Goal: Task Accomplishment & Management: Manage account settings

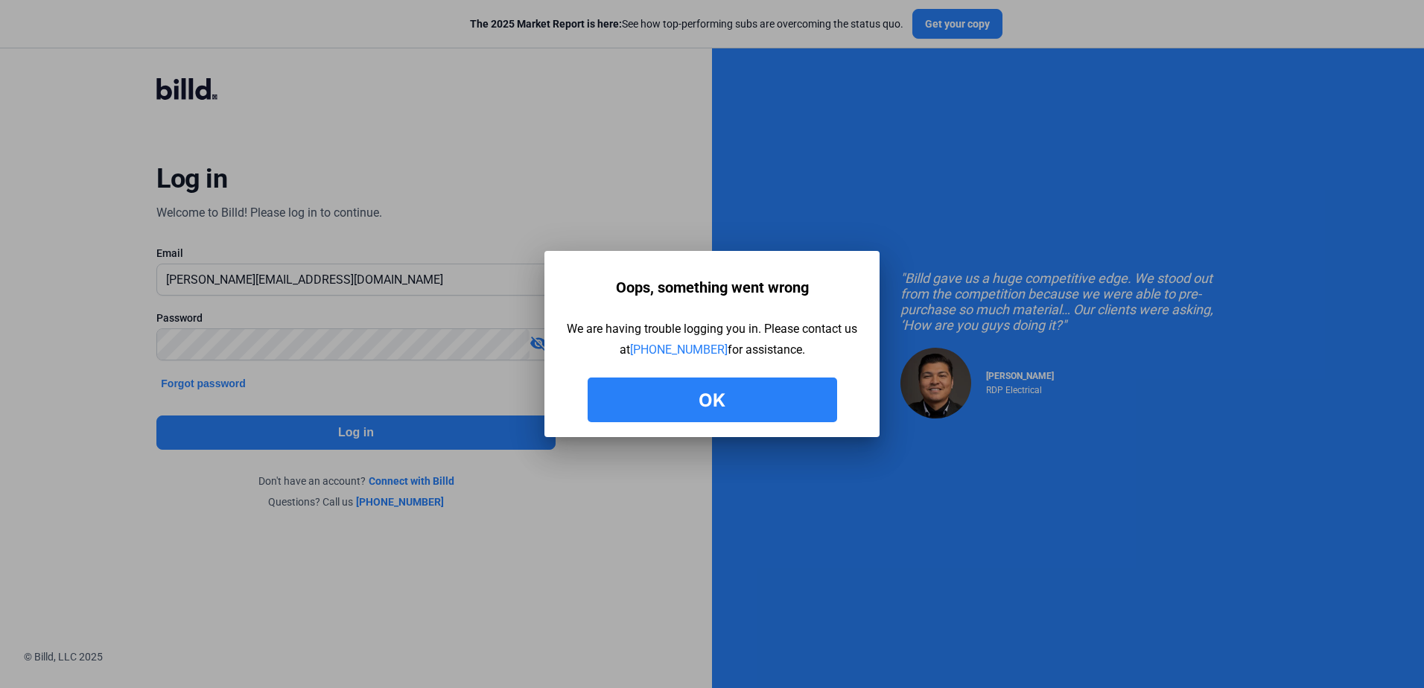
click at [684, 395] on button "Ok" at bounding box center [712, 400] width 249 height 45
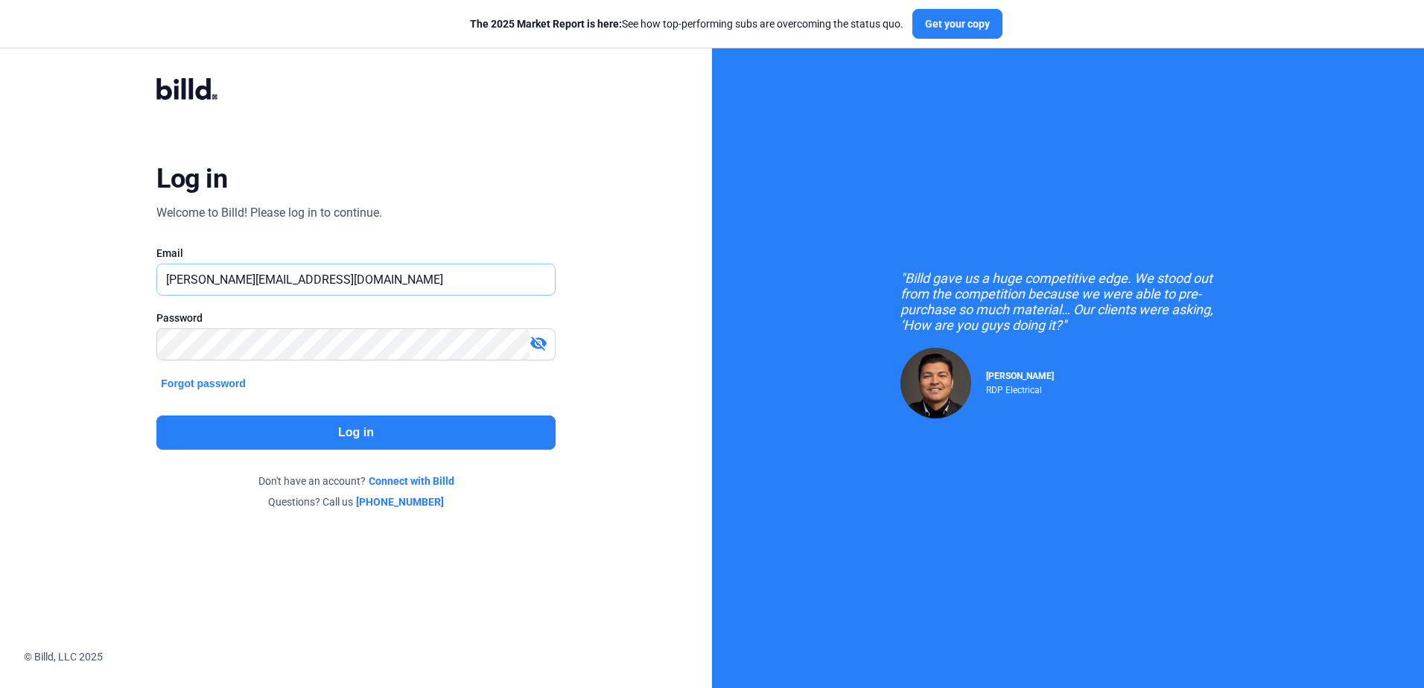
click at [200, 279] on input "[PERSON_NAME][EMAIL_ADDRESS][DOMAIN_NAME]" at bounding box center [355, 279] width 397 height 31
drag, startPoint x: 203, startPoint y: 278, endPoint x: 83, endPoint y: 279, distance: 119.9
click at [83, 279] on div "Log in Welcome to Billd! Please log in to continue. Email elijah.a@azkmllc.co P…" at bounding box center [356, 294] width 712 height 588
click at [174, 378] on button "Forgot password" at bounding box center [203, 383] width 94 height 16
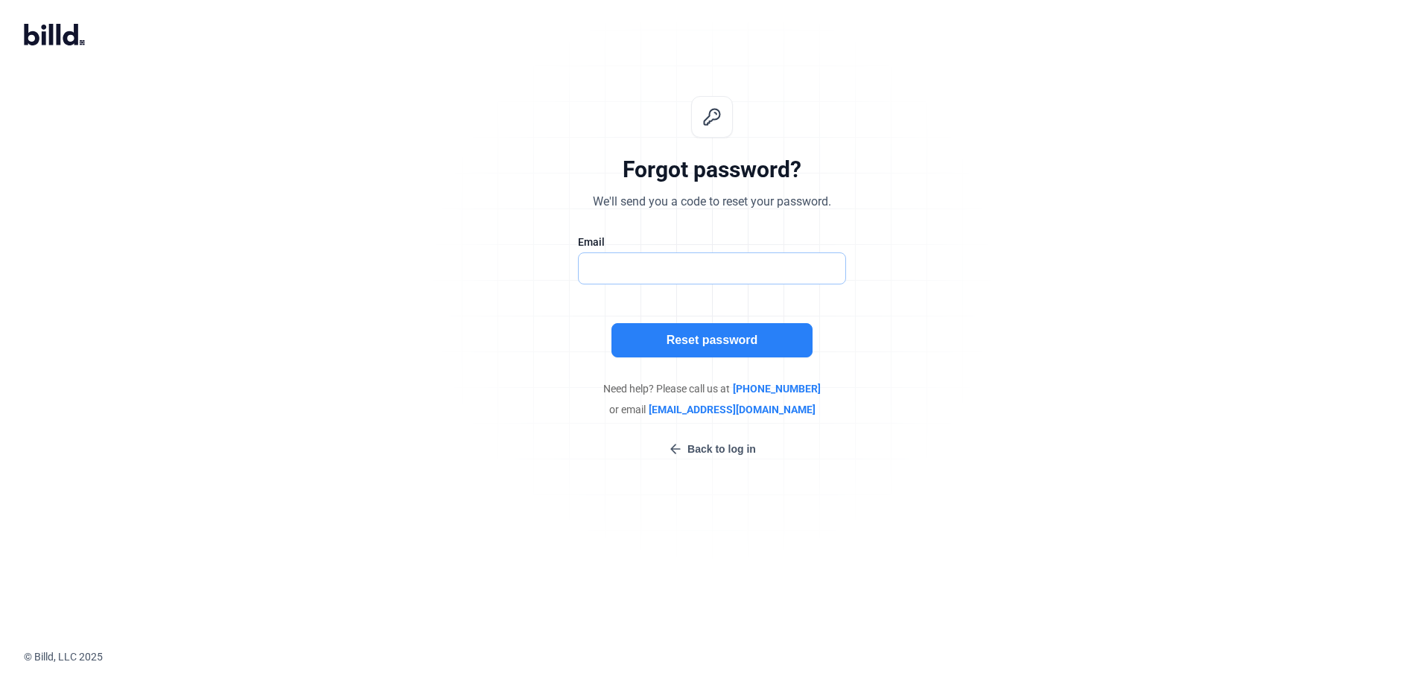
click at [731, 261] on input "text" at bounding box center [704, 268] width 251 height 31
type input "ap@azkmllc.co"
click at [670, 334] on button "Reset password" at bounding box center [711, 340] width 201 height 34
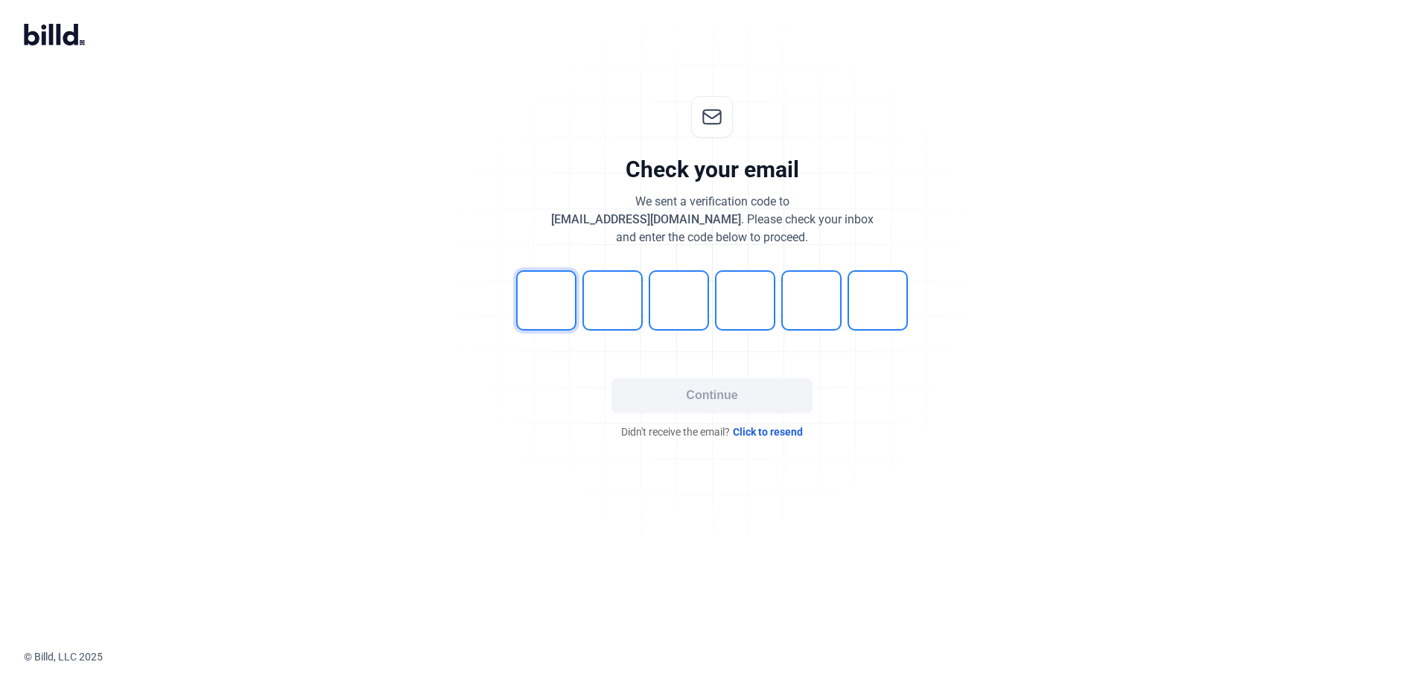
click at [550, 311] on input "tel" at bounding box center [546, 300] width 60 height 60
type input "9"
type input "0"
type input "5"
type input "8"
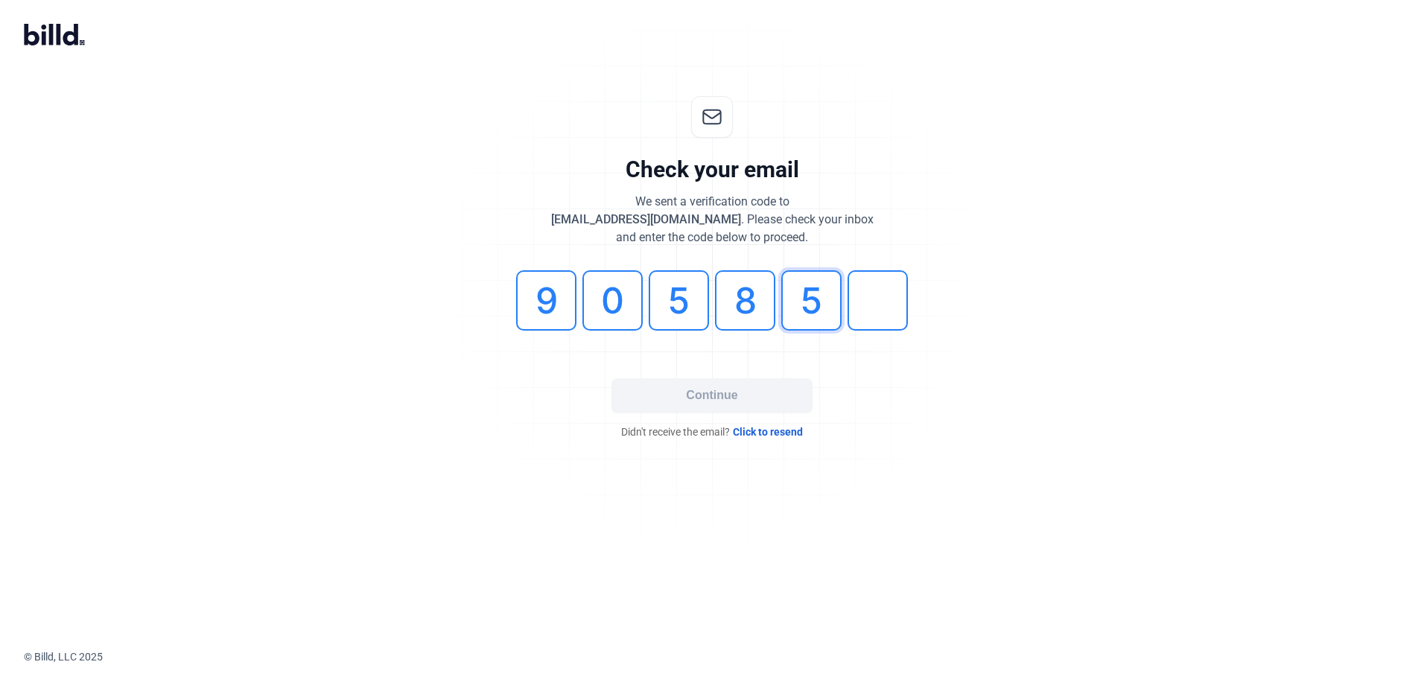
type input "5"
type input "6"
click at [684, 388] on button "Continue" at bounding box center [711, 395] width 201 height 34
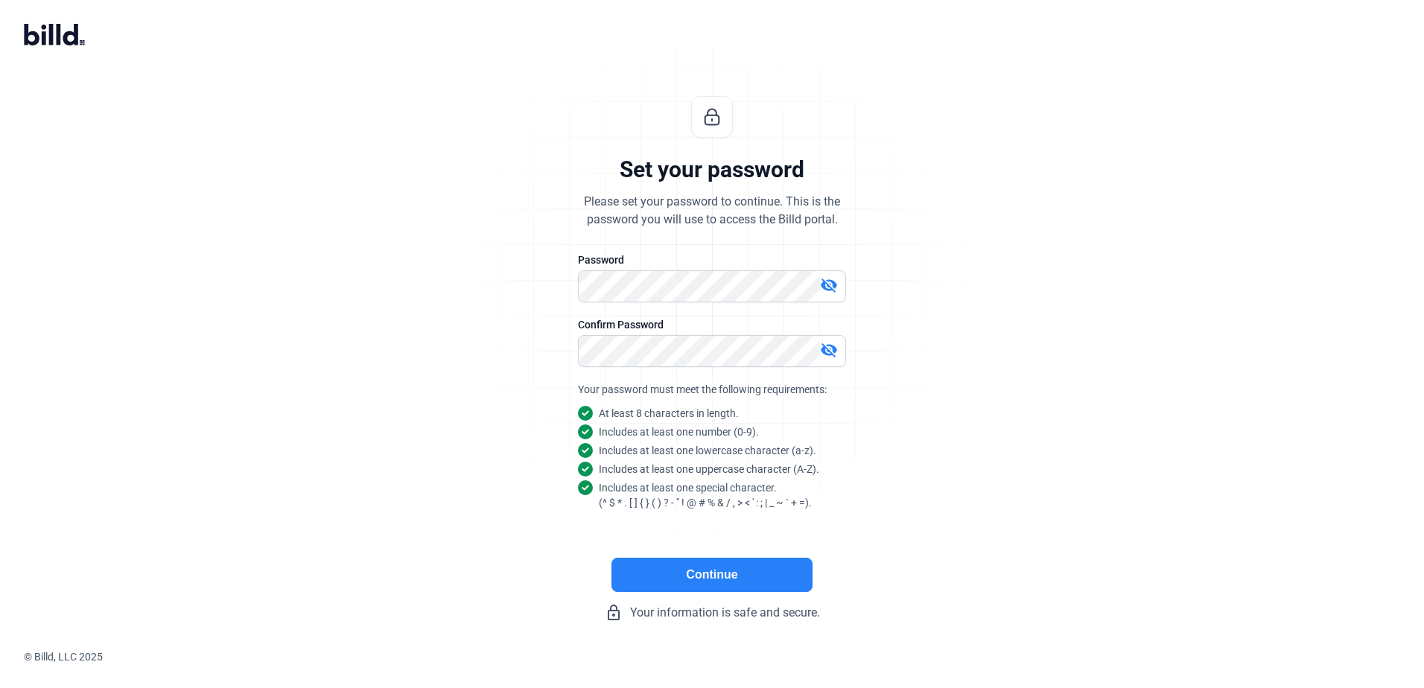
click at [714, 570] on button "Continue" at bounding box center [711, 575] width 201 height 34
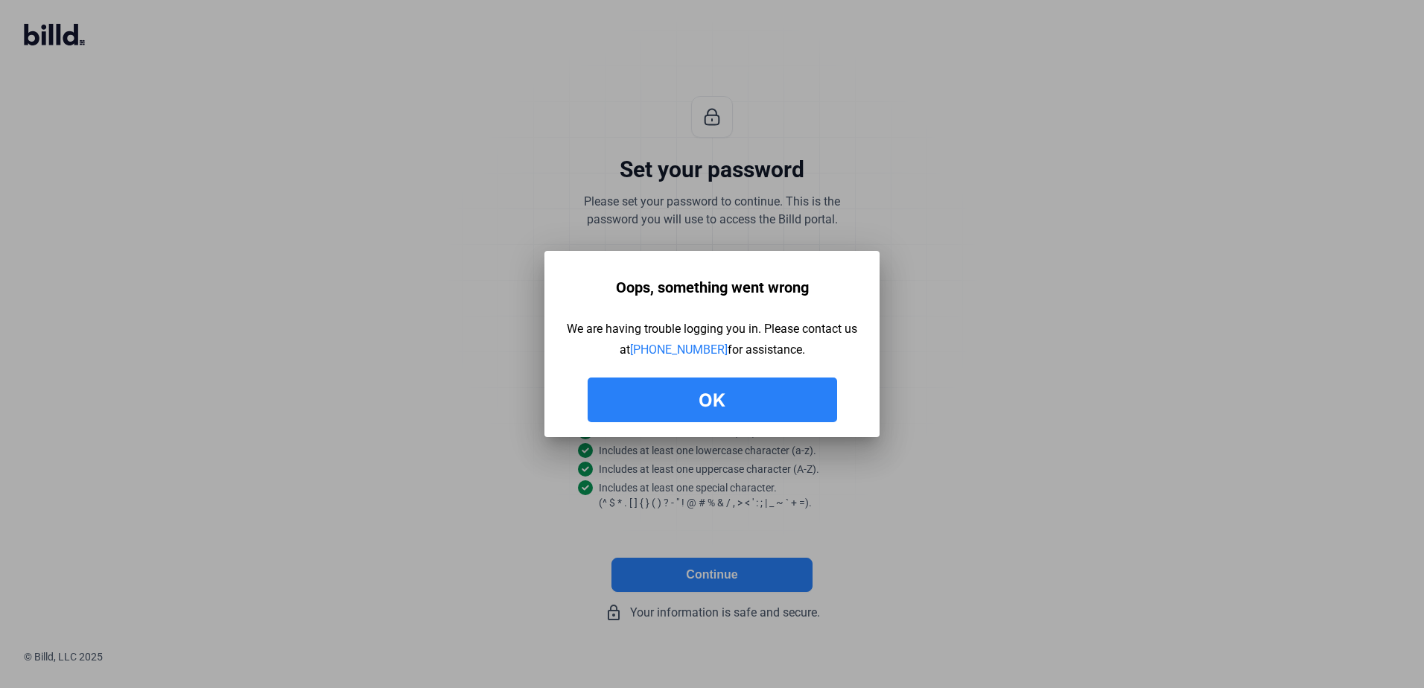
click at [778, 400] on button "Ok" at bounding box center [712, 400] width 249 height 45
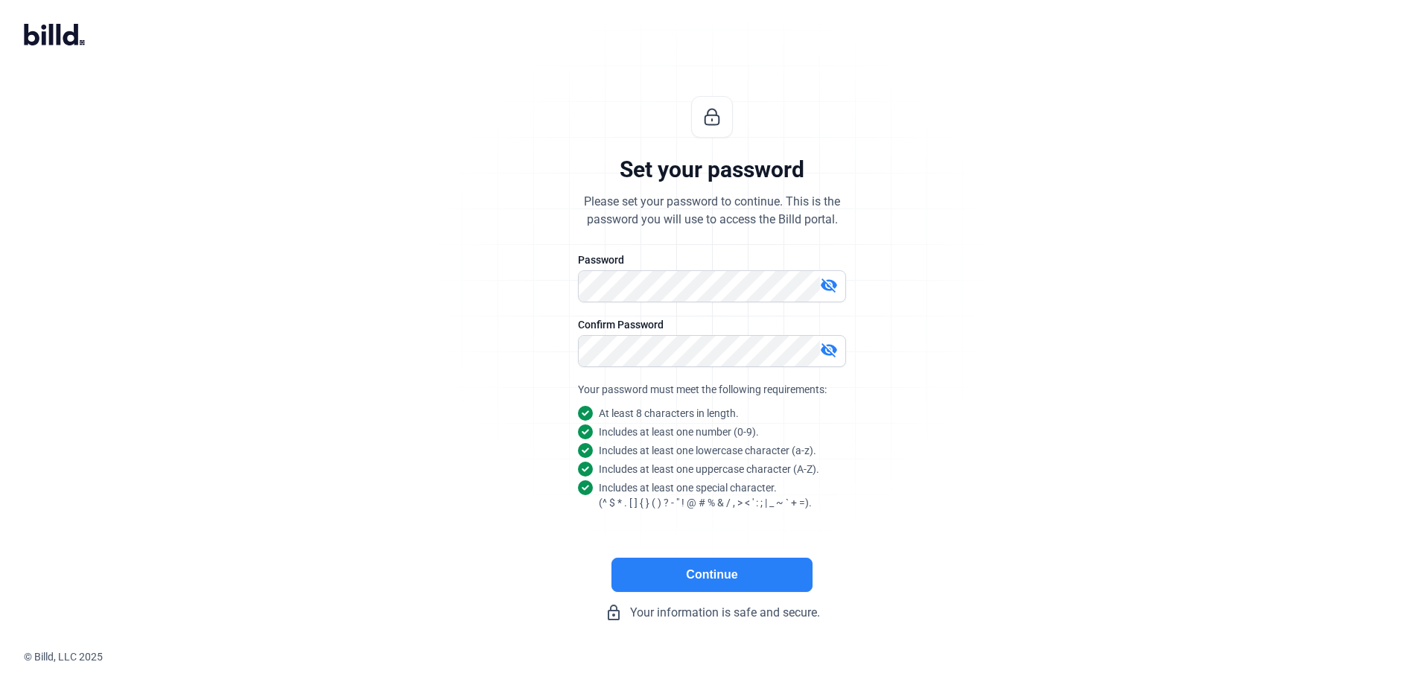
click at [742, 560] on div "Set your password Please set your password to continue. This is the password yo…" at bounding box center [712, 358] width 494 height 573
click at [741, 571] on button "Continue" at bounding box center [711, 575] width 201 height 34
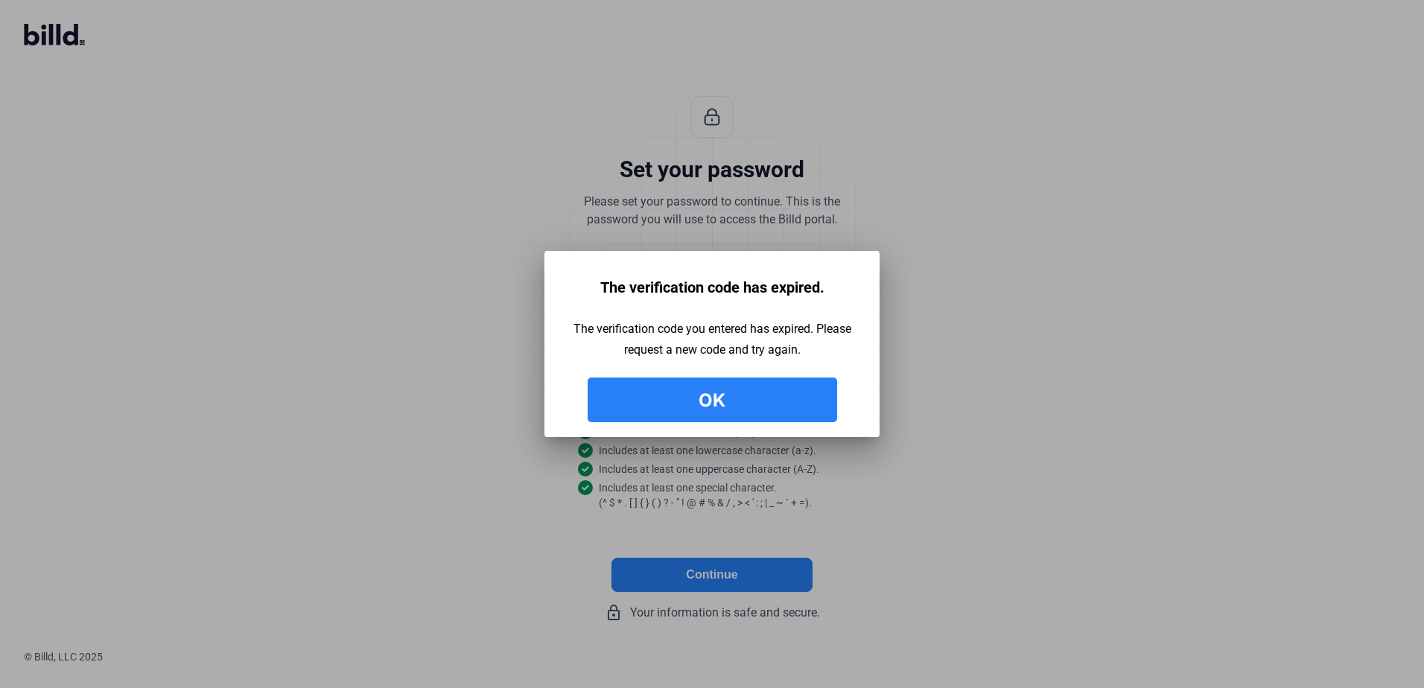
drag, startPoint x: 731, startPoint y: 405, endPoint x: 696, endPoint y: 384, distance: 40.7
click at [728, 404] on button "Ok" at bounding box center [712, 400] width 249 height 45
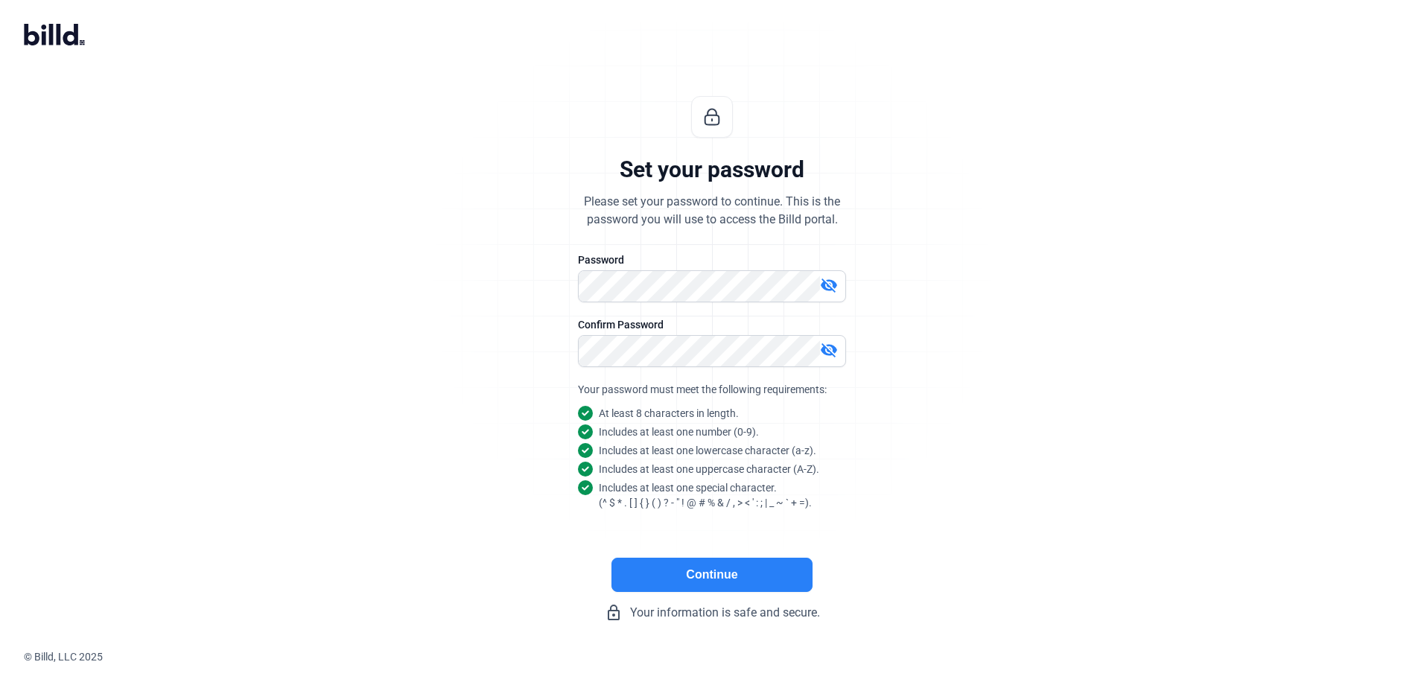
click at [51, 36] on icon at bounding box center [51, 35] width 4 height 22
click at [734, 102] on div "Set your password Please set your password to continue. This is the password yo…" at bounding box center [712, 358] width 494 height 573
click at [37, 655] on div "© Billd, LLC 2025" at bounding box center [724, 656] width 1400 height 15
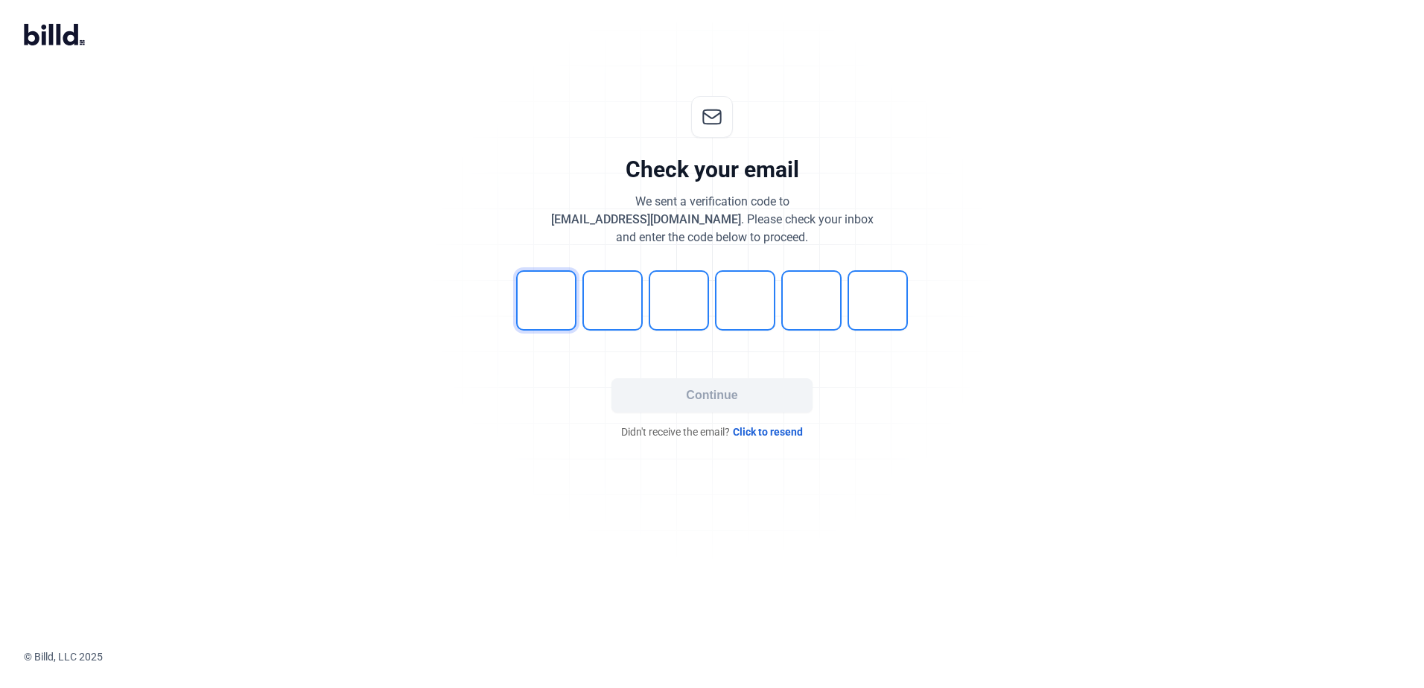
click at [547, 288] on input "tel" at bounding box center [546, 300] width 60 height 60
type input "0"
type input "3"
type input "4"
type input "7"
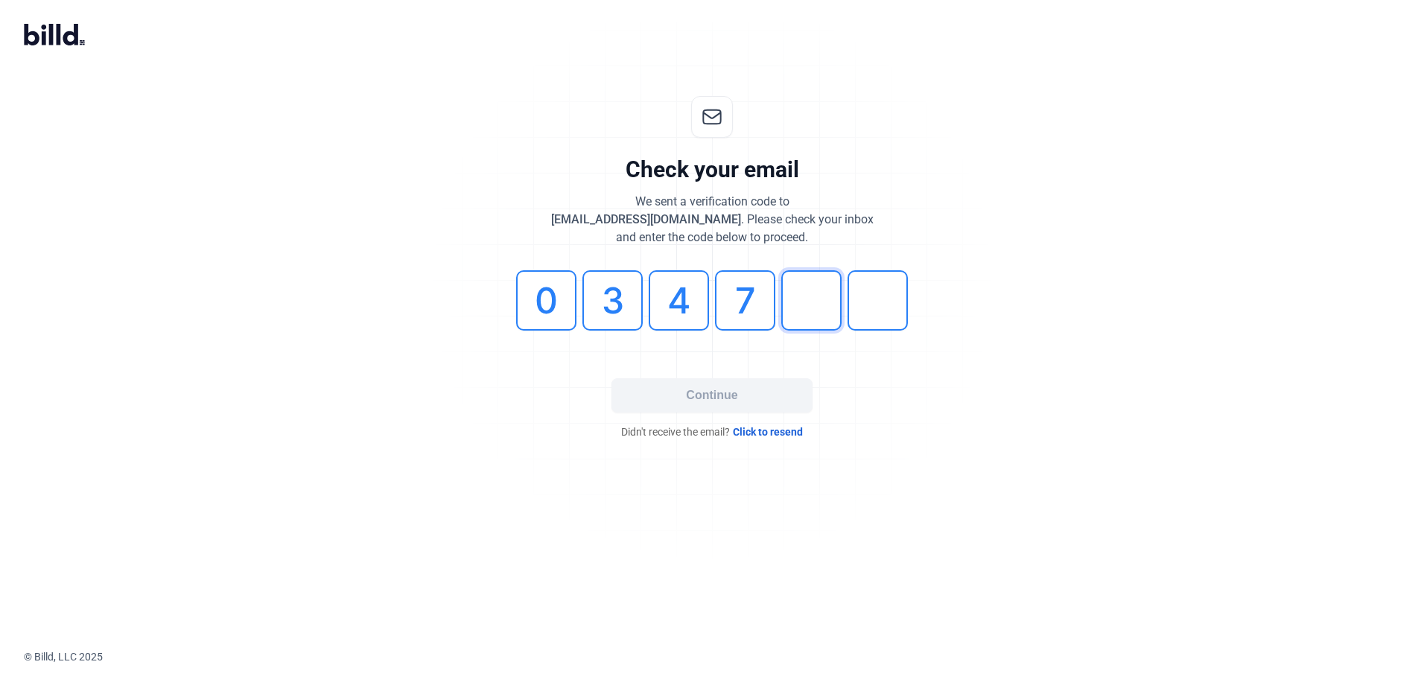
click at [781, 314] on input "tel" at bounding box center [811, 300] width 60 height 60
click at [804, 314] on input "tel" at bounding box center [811, 300] width 60 height 60
type input "6"
type input "4"
click at [755, 387] on button "Continue" at bounding box center [711, 395] width 201 height 34
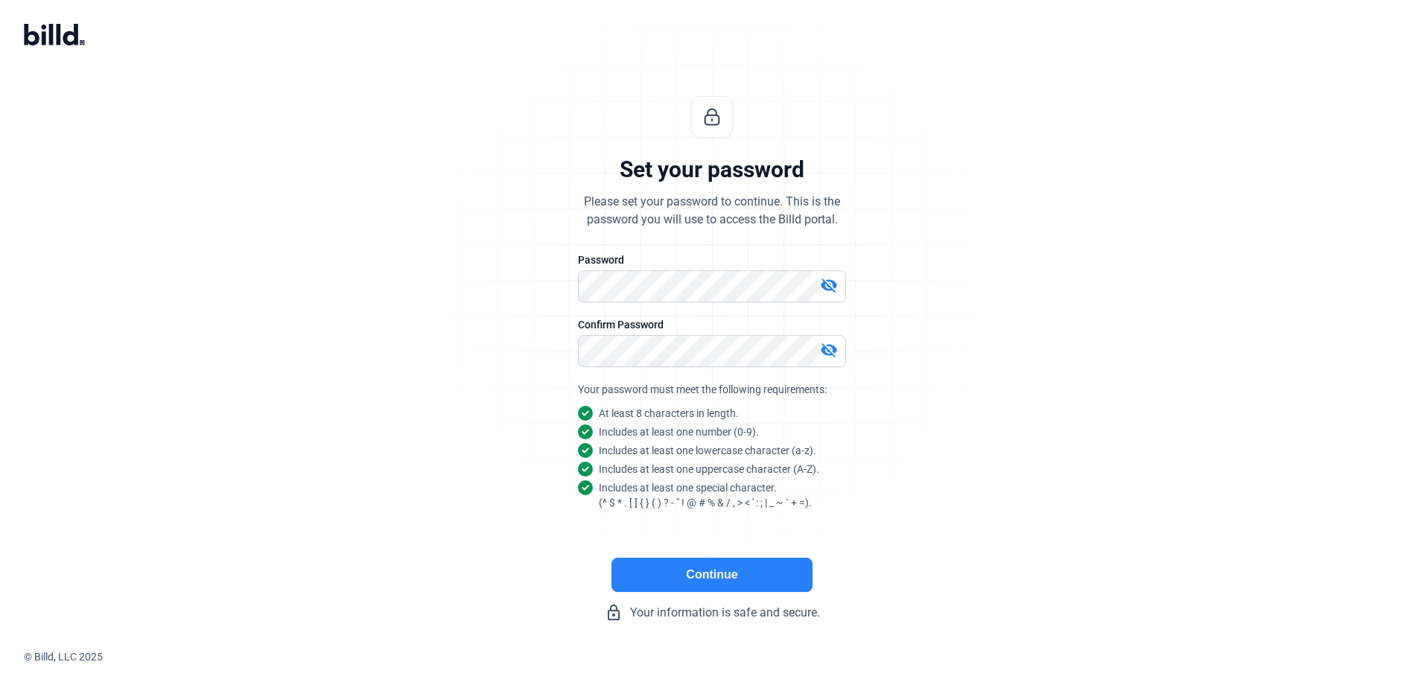
click at [705, 567] on button "Continue" at bounding box center [711, 575] width 201 height 34
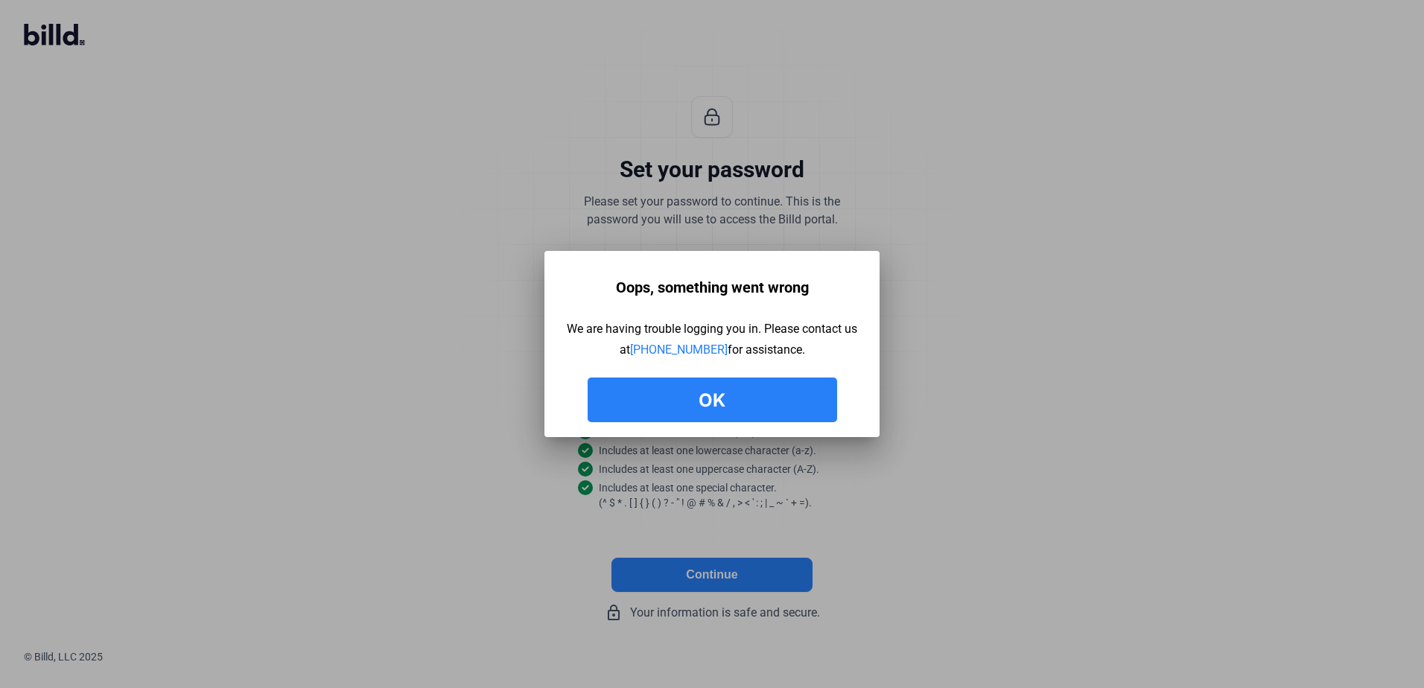
click at [724, 400] on button "Ok" at bounding box center [712, 400] width 249 height 45
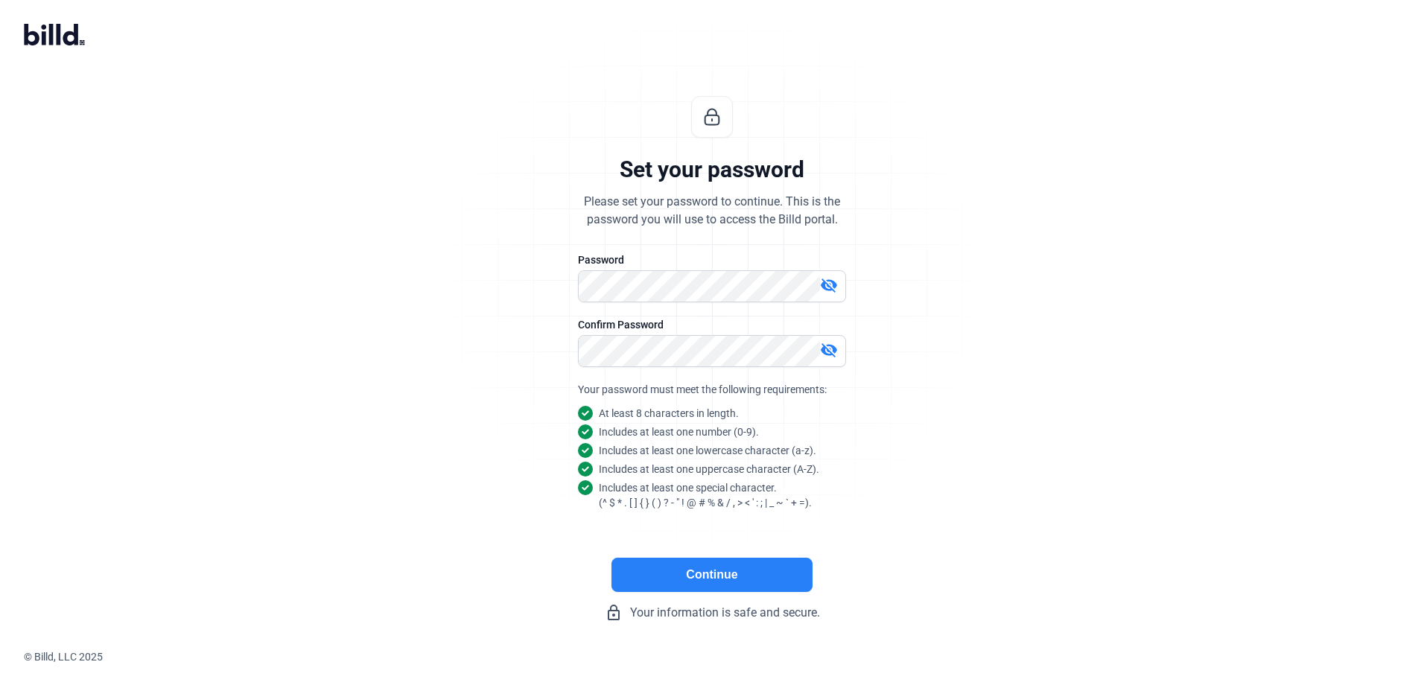
click at [829, 283] on mat-icon "visibility_off" at bounding box center [829, 285] width 18 height 18
click at [827, 359] on div "visibility_off" at bounding box center [832, 351] width 25 height 21
click at [680, 574] on button "Continue" at bounding box center [711, 575] width 201 height 34
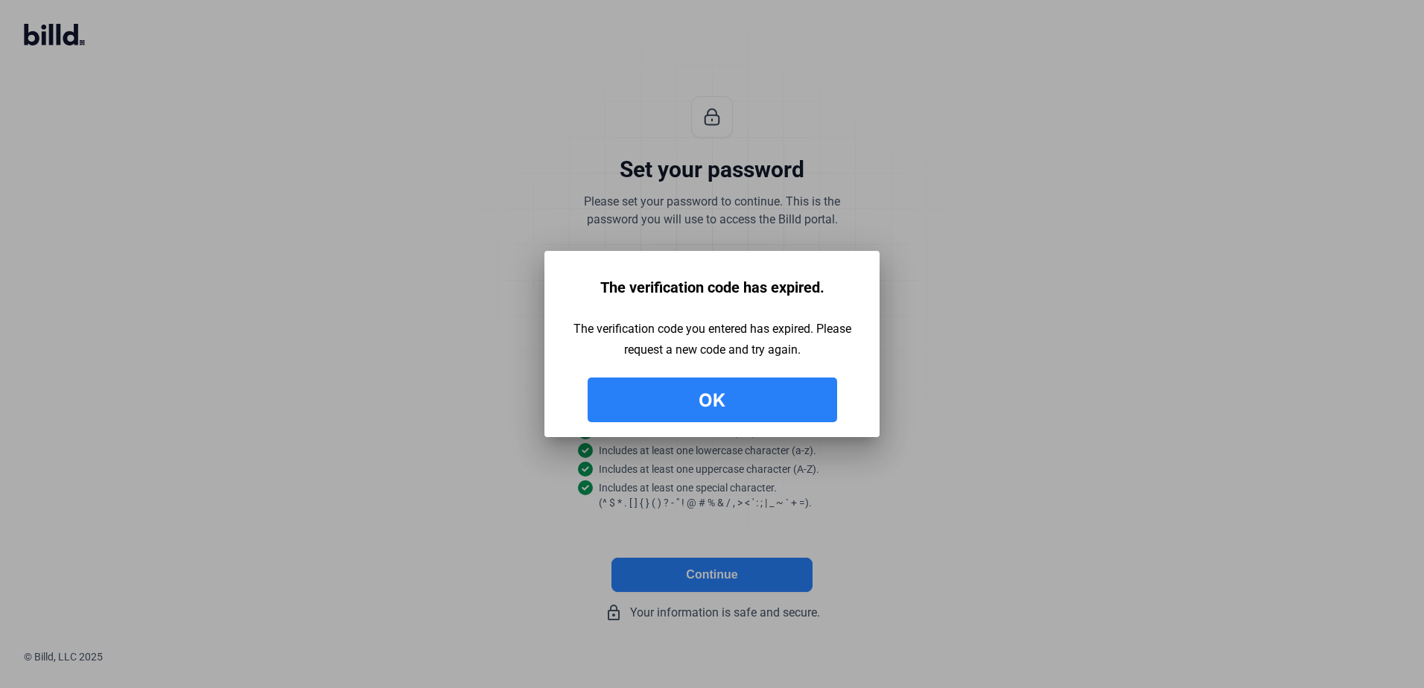
click at [786, 394] on button "Ok" at bounding box center [712, 400] width 249 height 45
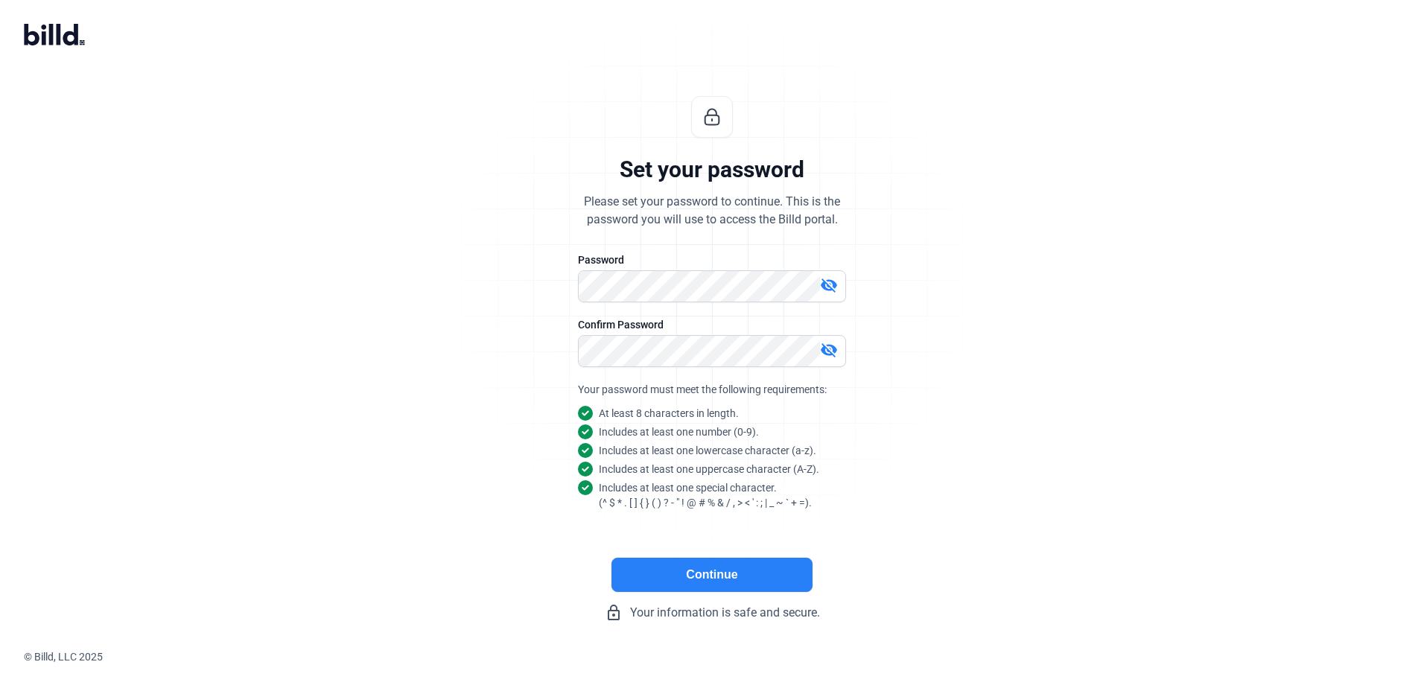
click at [58, 31] on icon at bounding box center [58, 34] width 4 height 21
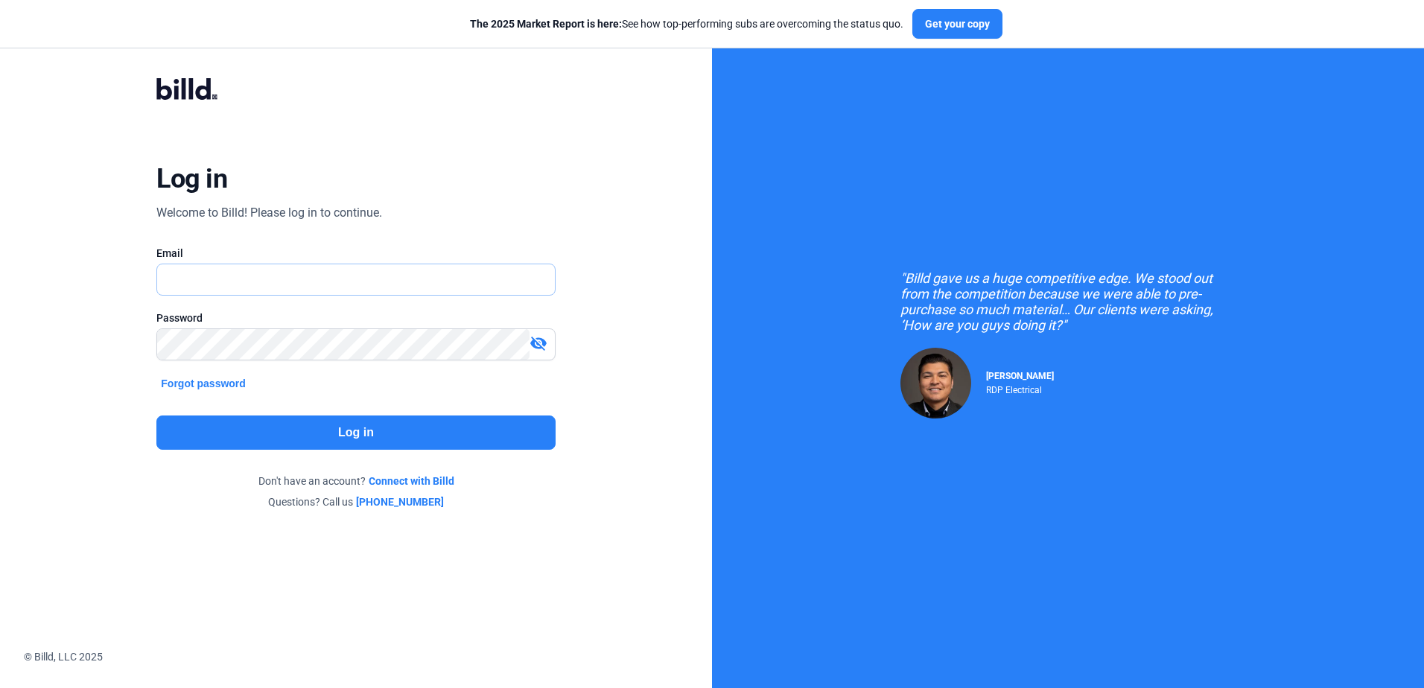
click at [220, 281] on input "text" at bounding box center [347, 279] width 381 height 31
click at [176, 379] on button "Forgot password" at bounding box center [203, 383] width 94 height 16
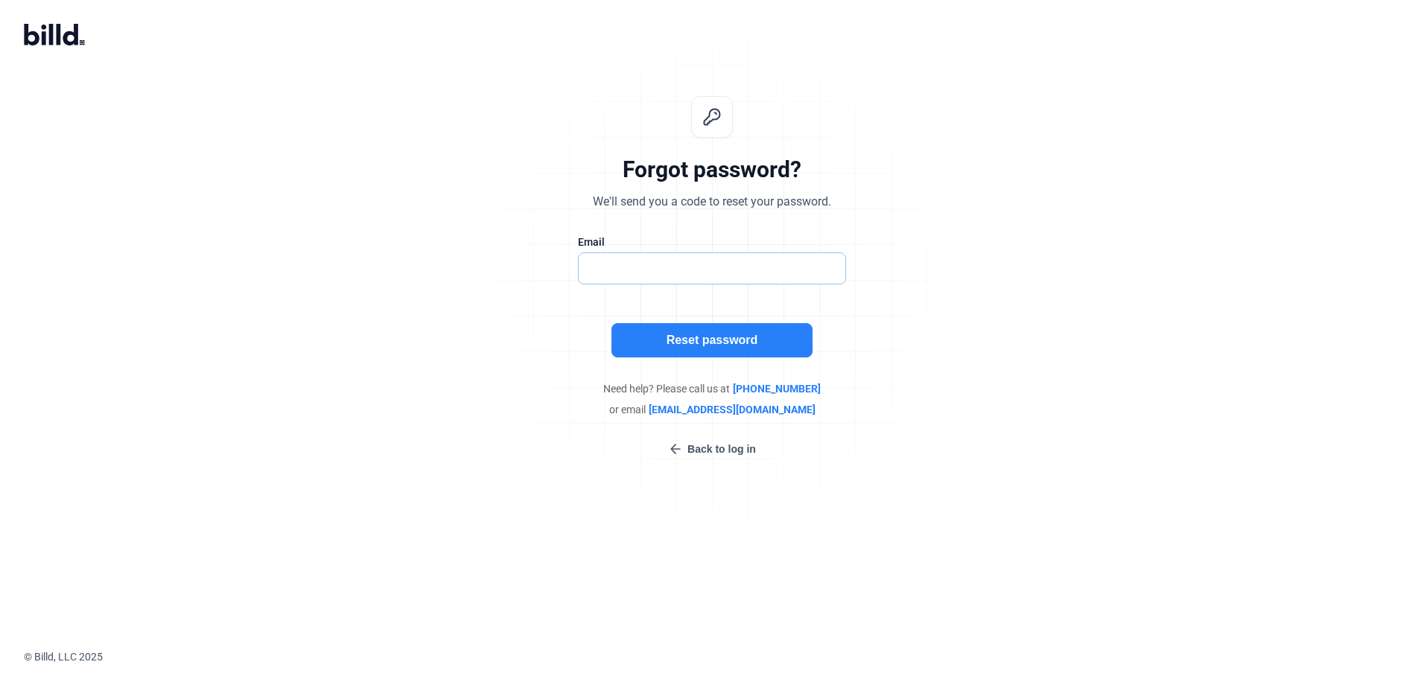
click at [637, 273] on input "text" at bounding box center [712, 268] width 267 height 31
type input "[PERSON_NAME][EMAIL_ADDRESS][DOMAIN_NAME]"
click at [713, 340] on button "Reset password" at bounding box center [711, 340] width 201 height 34
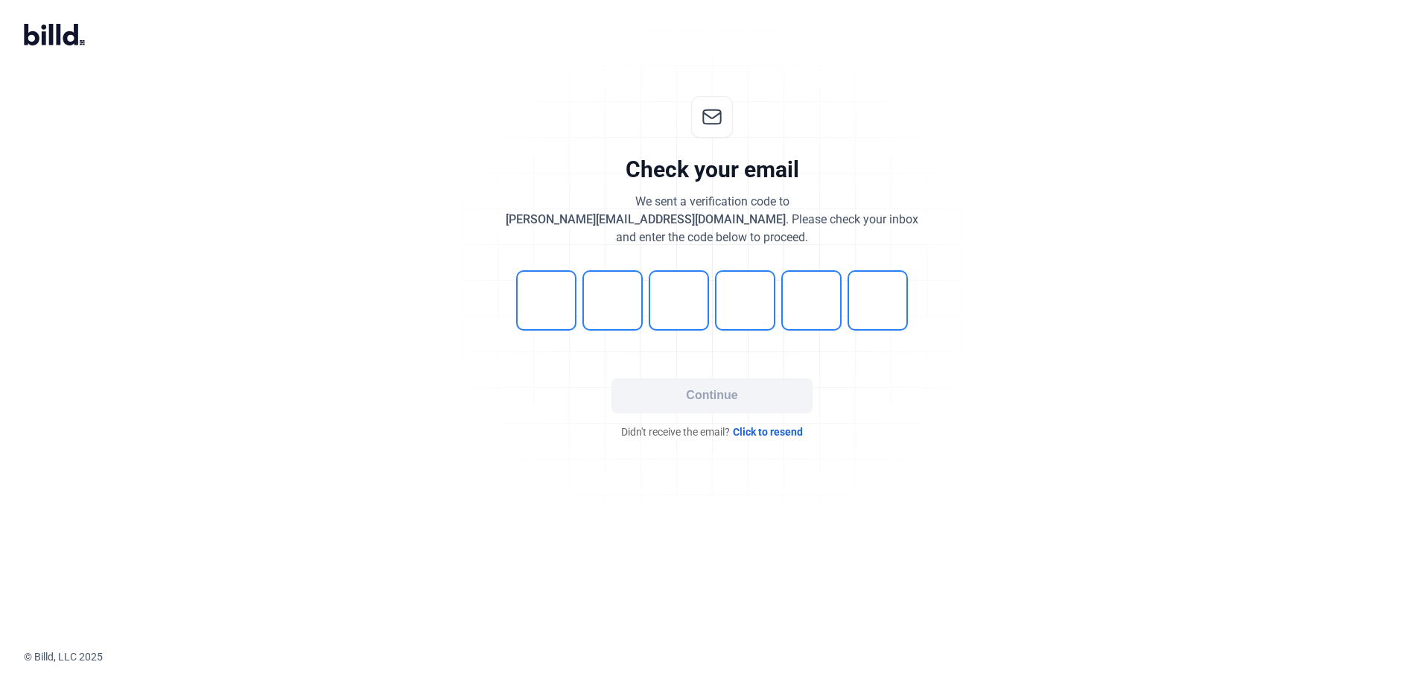
click at [933, 586] on div at bounding box center [712, 556] width 1424 height 186
drag, startPoint x: 57, startPoint y: 36, endPoint x: 80, endPoint y: 26, distance: 25.0
click at [57, 36] on icon at bounding box center [58, 34] width 4 height 21
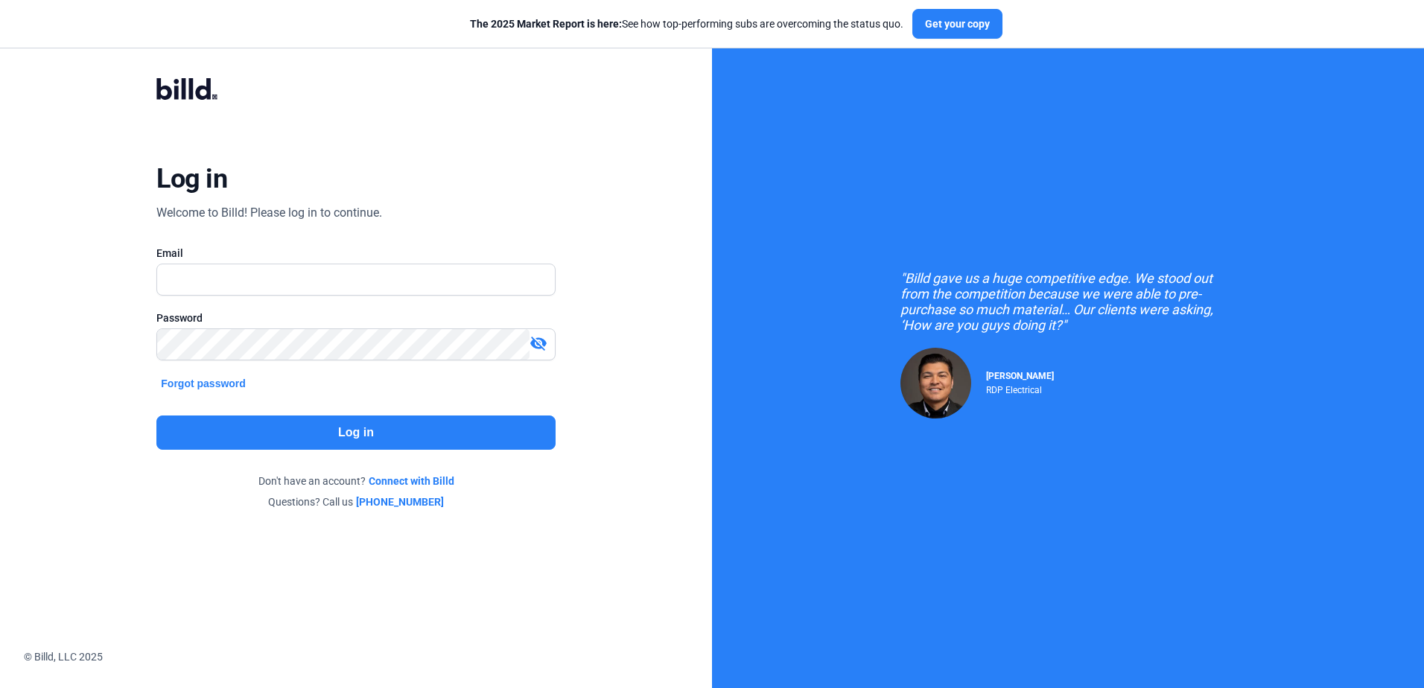
click at [235, 285] on input "text" at bounding box center [355, 279] width 397 height 31
type input "[PERSON_NAME][EMAIL_ADDRESS][DOMAIN_NAME]"
click at [261, 434] on button "Log in" at bounding box center [355, 433] width 398 height 34
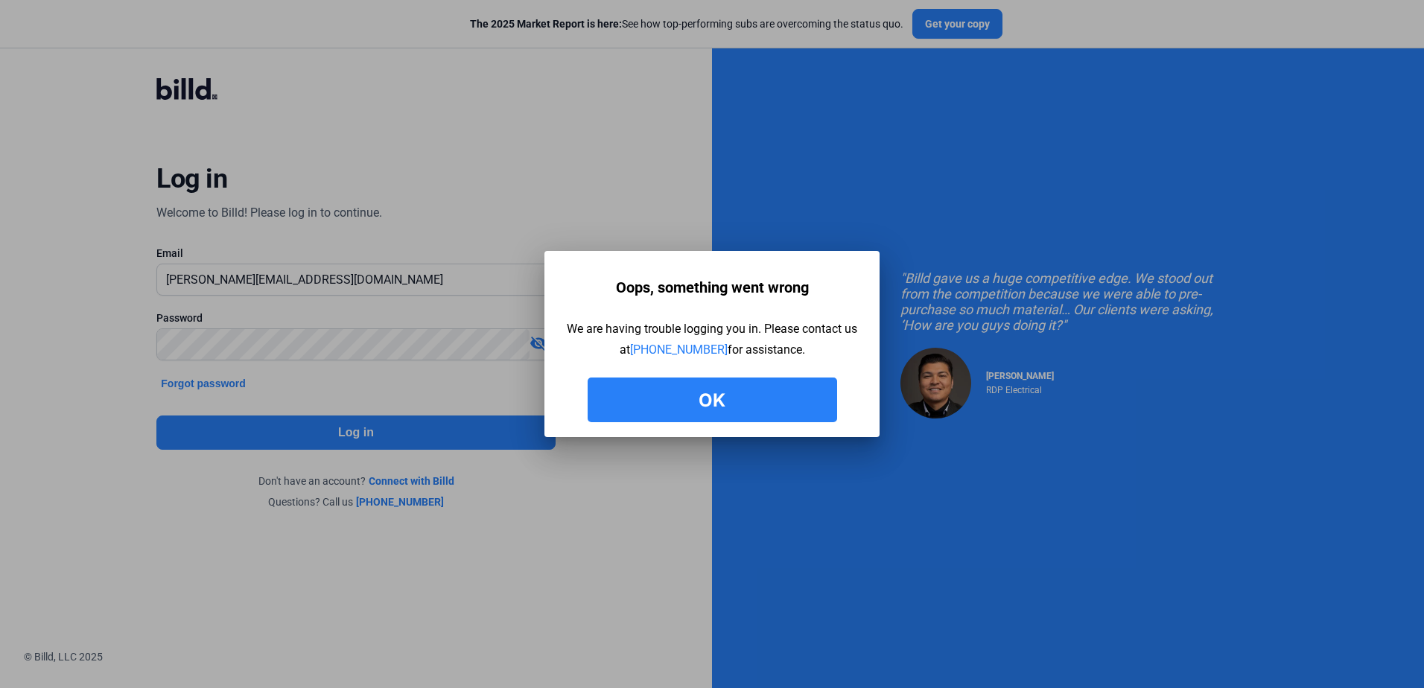
click at [655, 410] on button "Ok" at bounding box center [712, 400] width 249 height 45
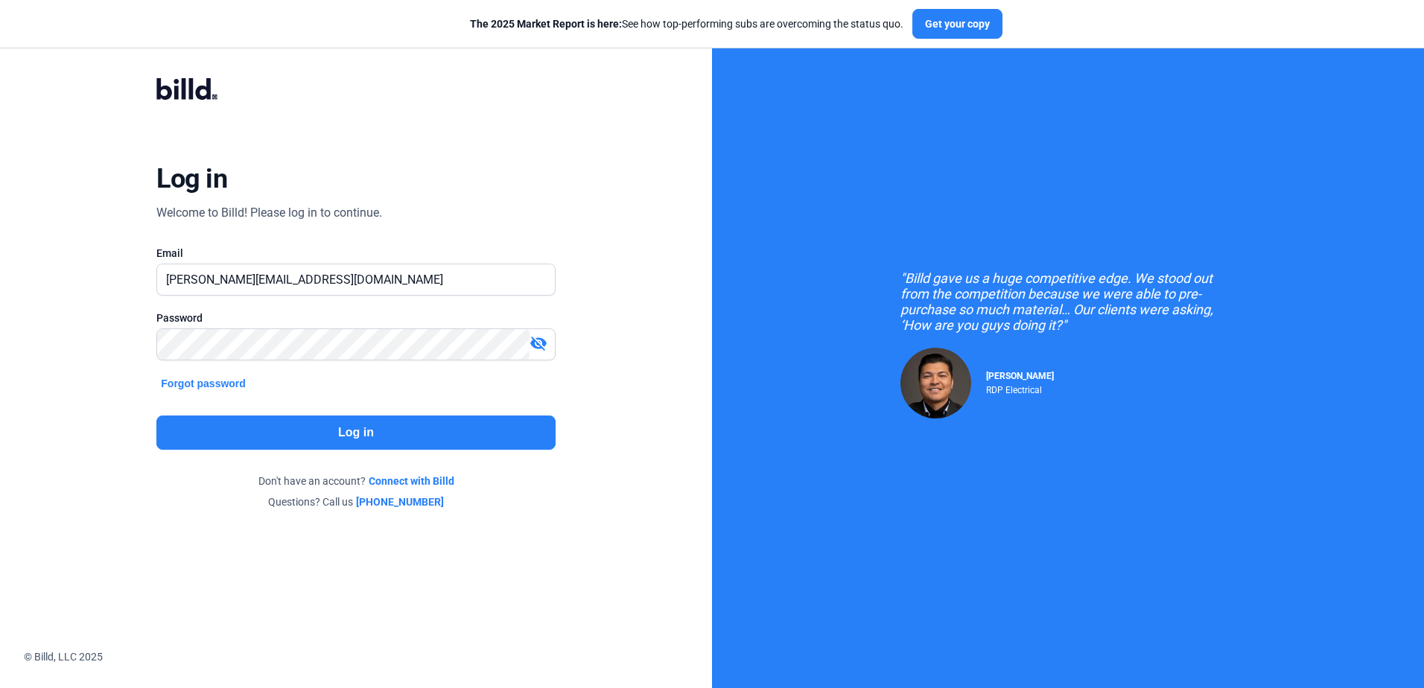
click at [215, 381] on button "Forgot password" at bounding box center [203, 383] width 94 height 16
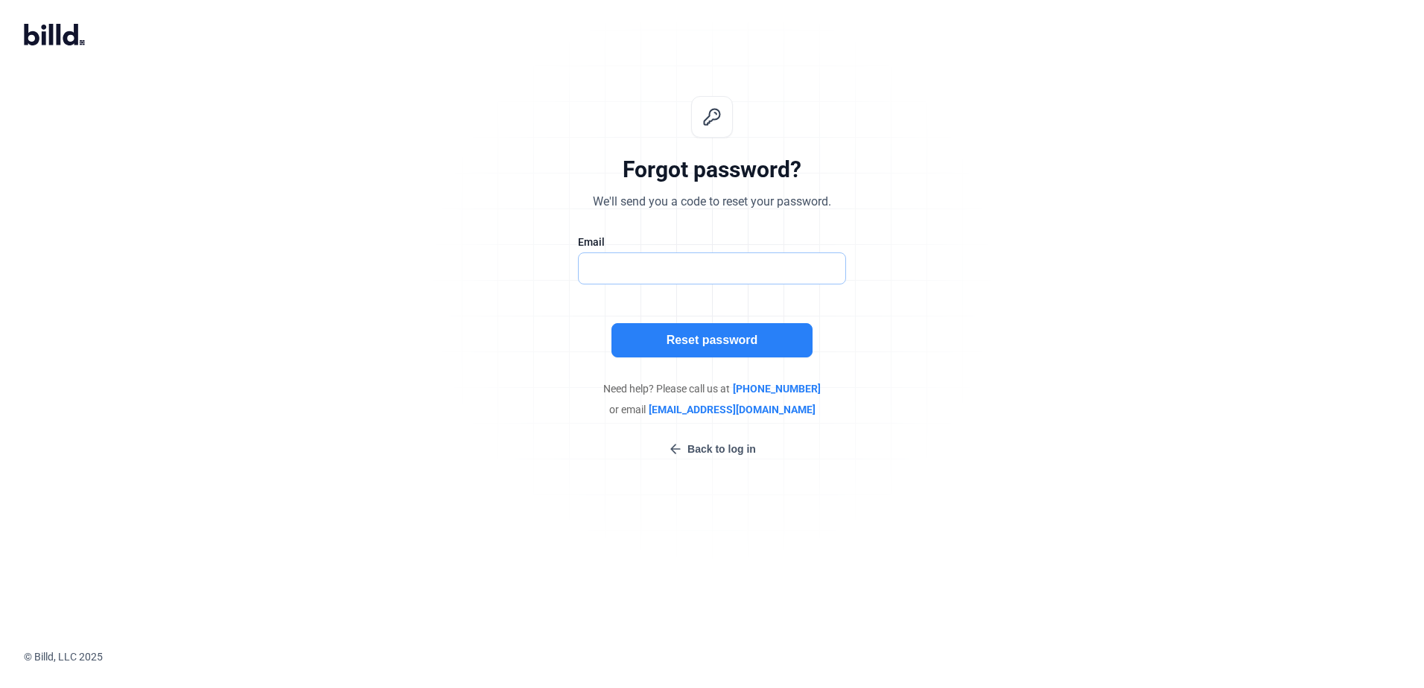
click at [666, 270] on input "text" at bounding box center [712, 268] width 267 height 31
type input "[PERSON_NAME][EMAIL_ADDRESS][DOMAIN_NAME]"
click at [692, 340] on button "Reset password" at bounding box center [711, 340] width 201 height 34
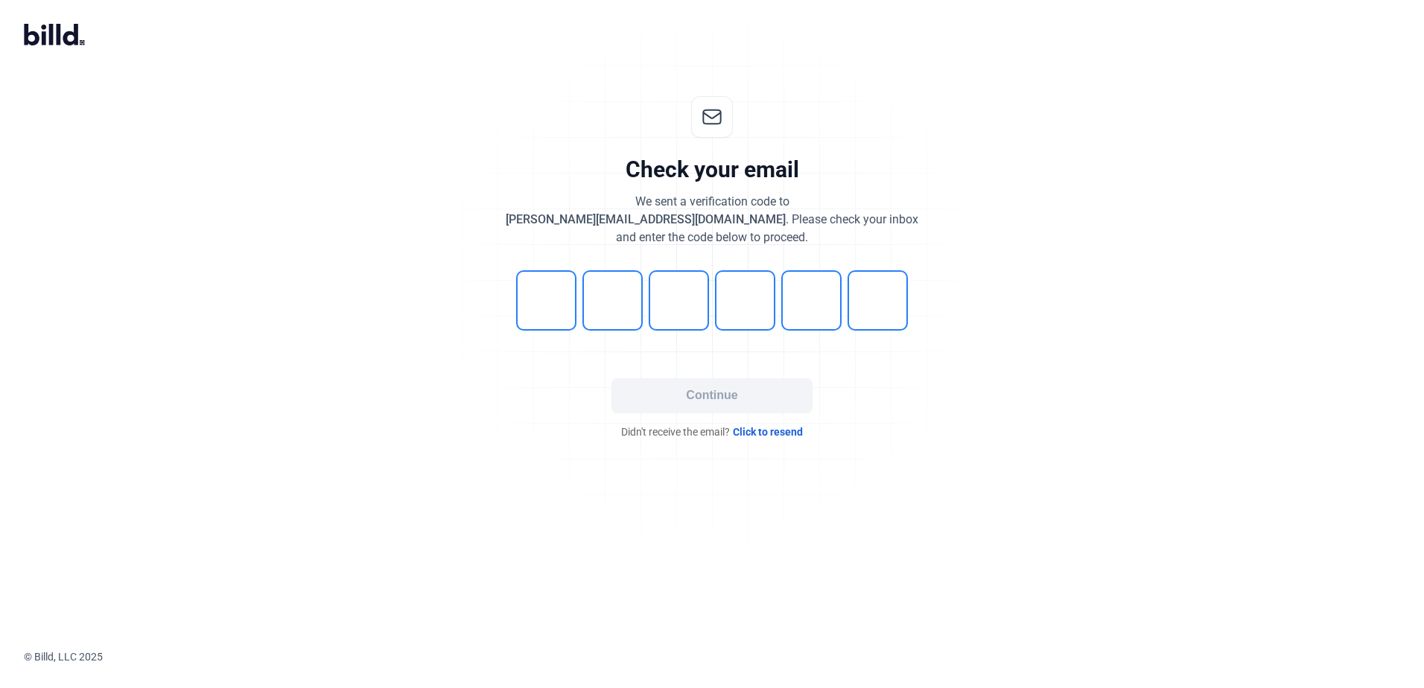
click at [755, 433] on span "Click to resend" at bounding box center [768, 431] width 70 height 15
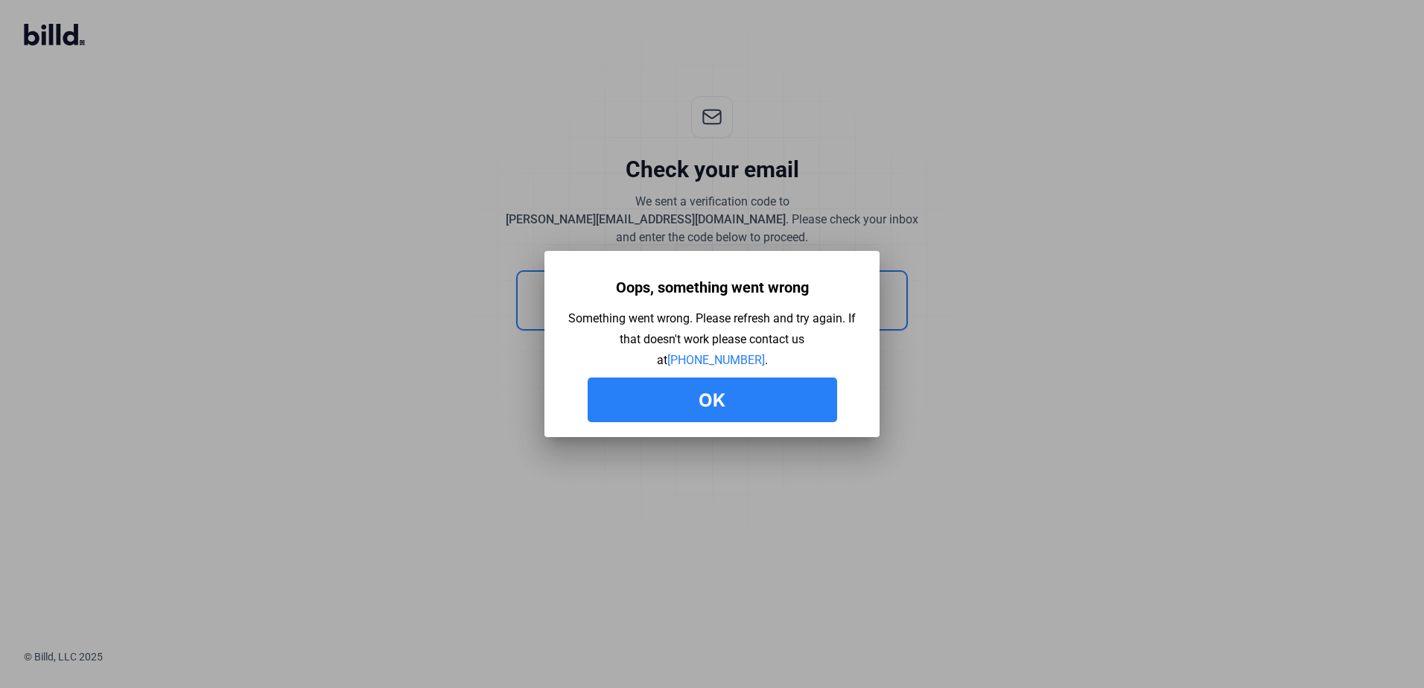
click at [631, 403] on button "Ok" at bounding box center [712, 400] width 249 height 45
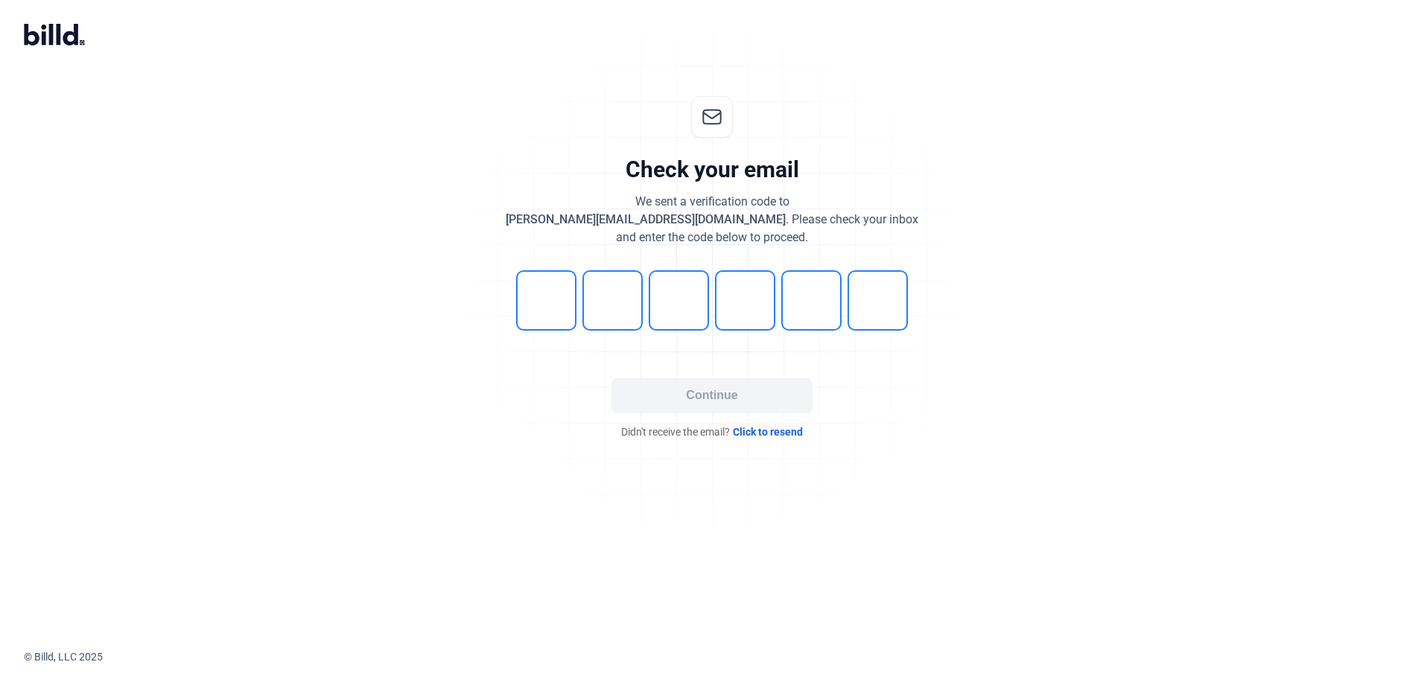
checkbox input "true"
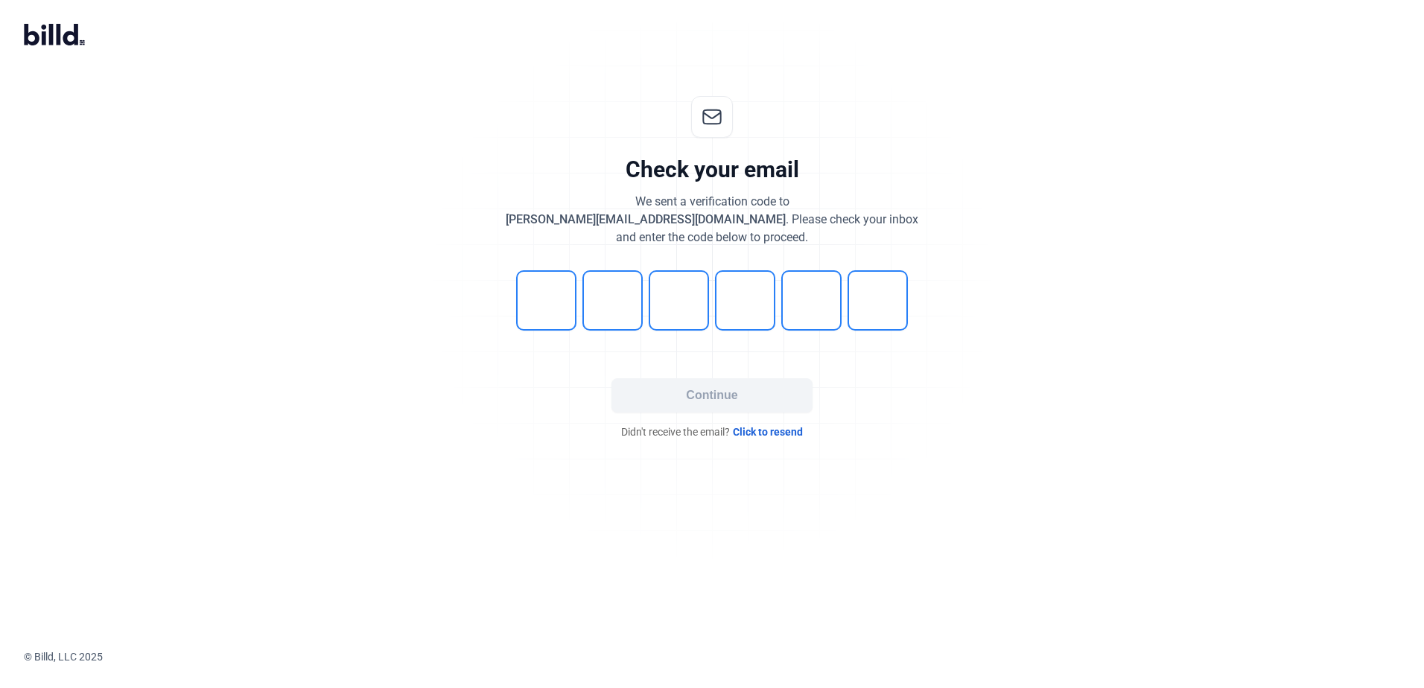
click at [772, 428] on span "Click to resend" at bounding box center [768, 431] width 70 height 15
